Goal: Find specific page/section: Find specific page/section

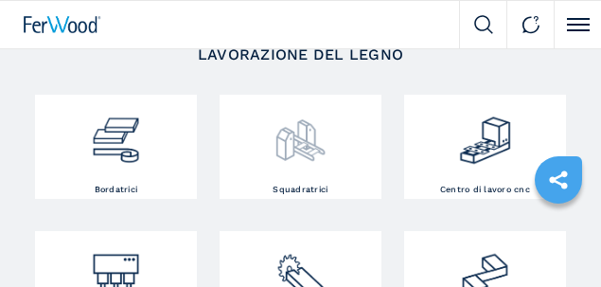
scroll to position [315, 0]
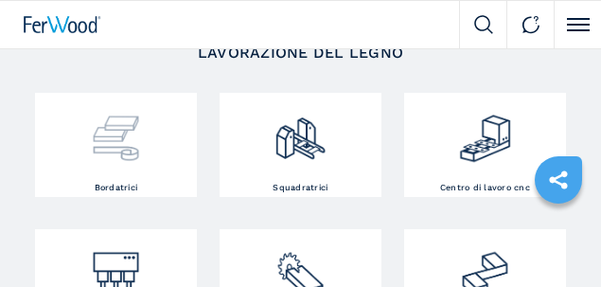
click at [107, 136] on img at bounding box center [115, 131] width 53 height 67
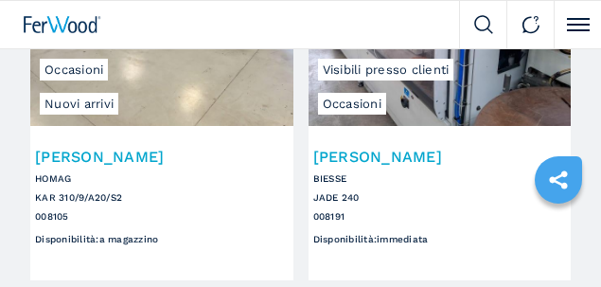
scroll to position [189, 0]
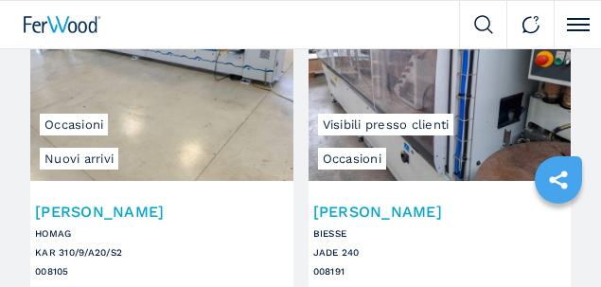
click at [73, 32] on img at bounding box center [63, 24] width 78 height 17
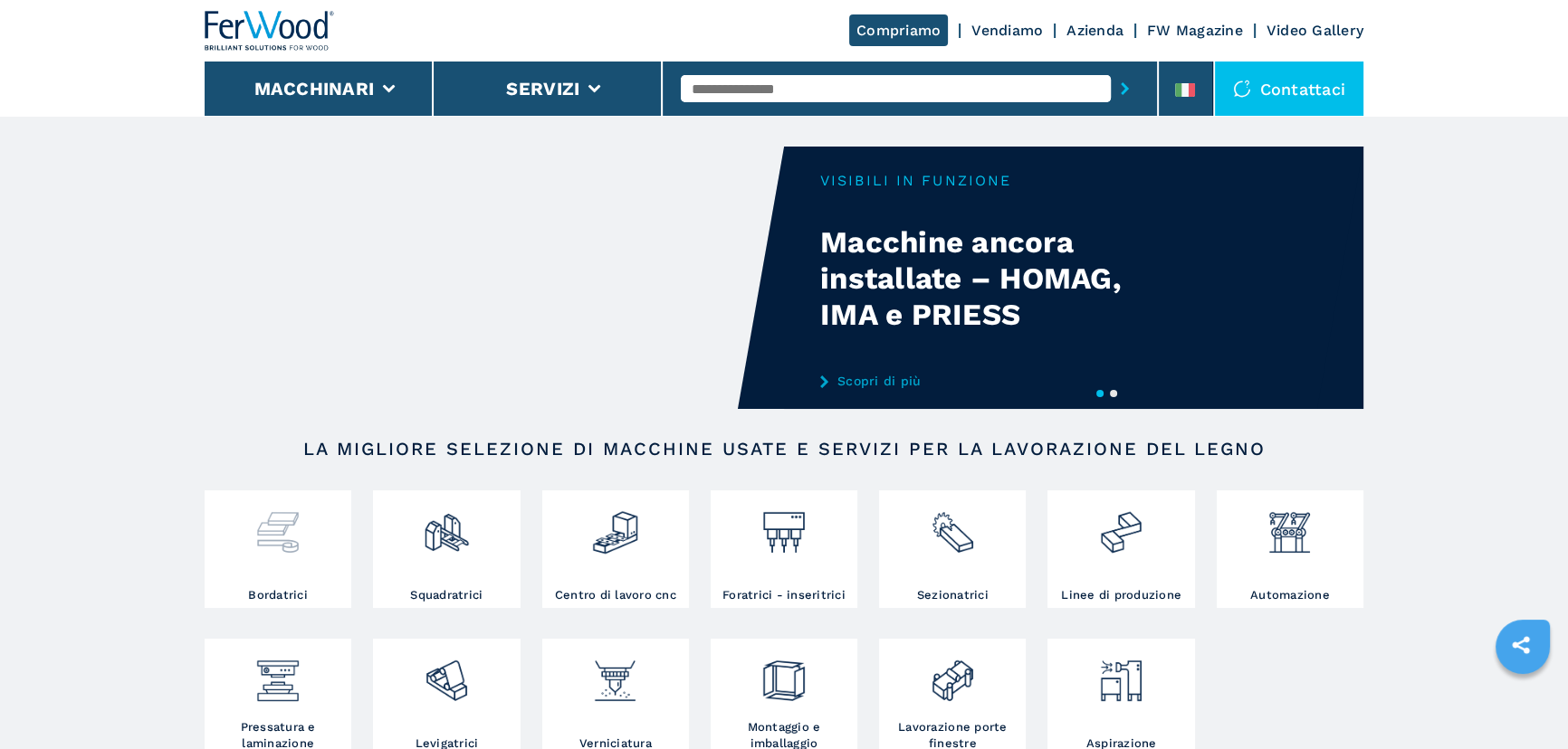
click at [294, 273] on img at bounding box center [277, 525] width 48 height 61
